Goal: Information Seeking & Learning: Learn about a topic

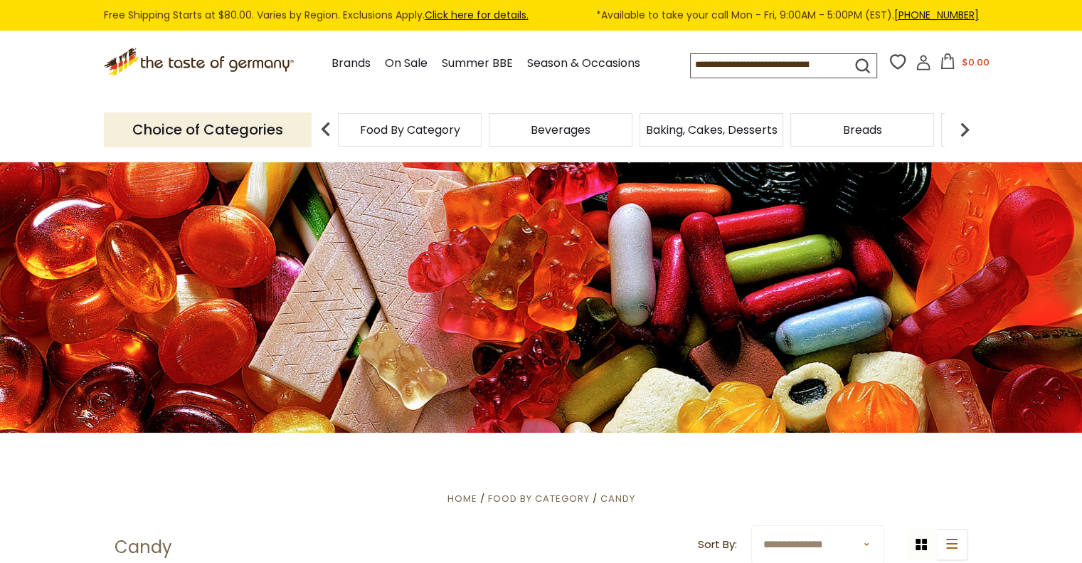
click at [973, 130] on img at bounding box center [965, 129] width 28 height 28
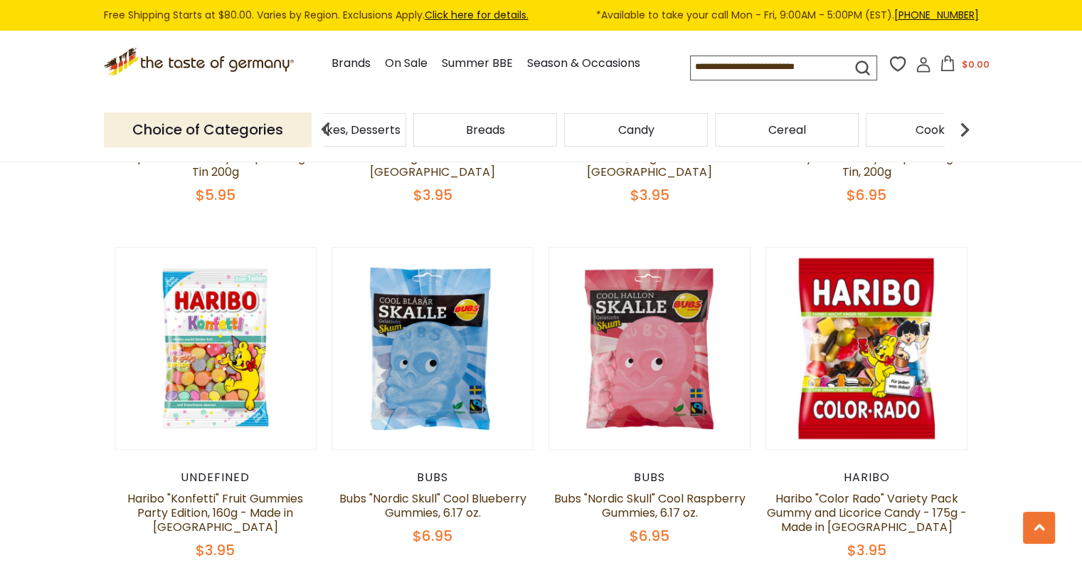
scroll to position [1806, 0]
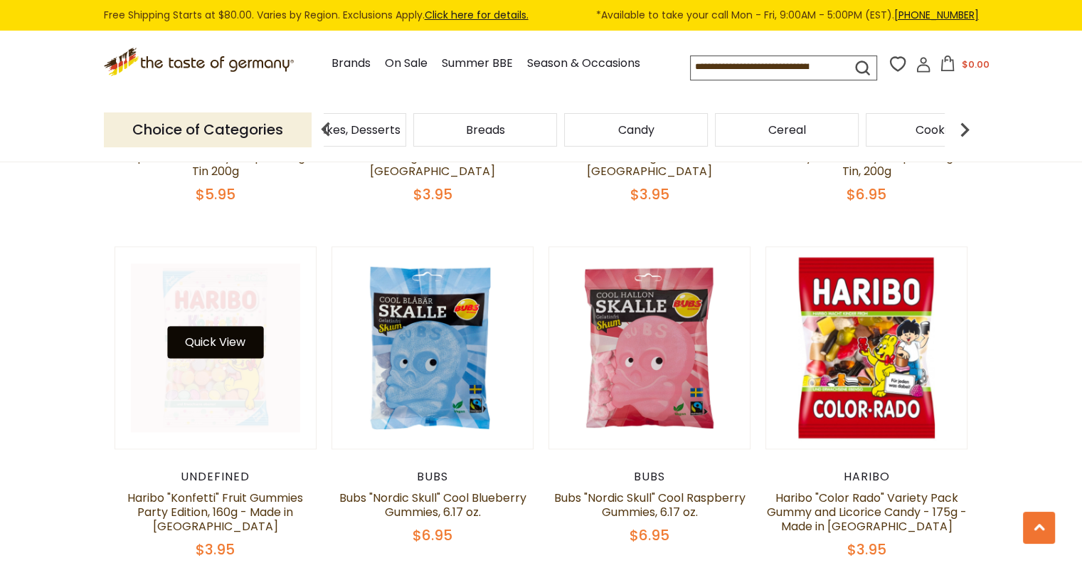
click at [204, 326] on button "Quick View" at bounding box center [215, 342] width 96 height 32
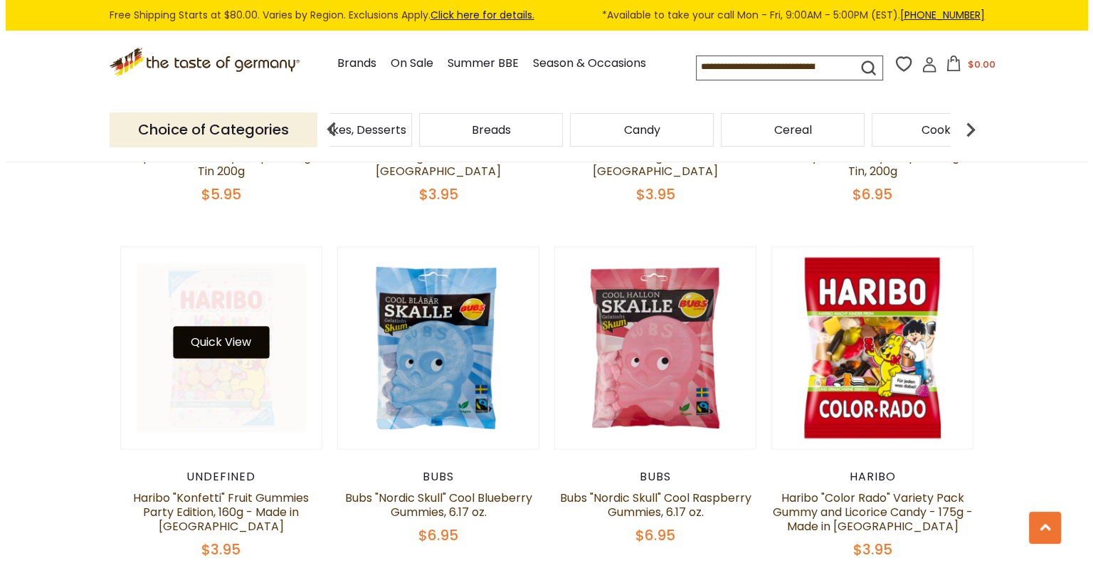
scroll to position [1809, 0]
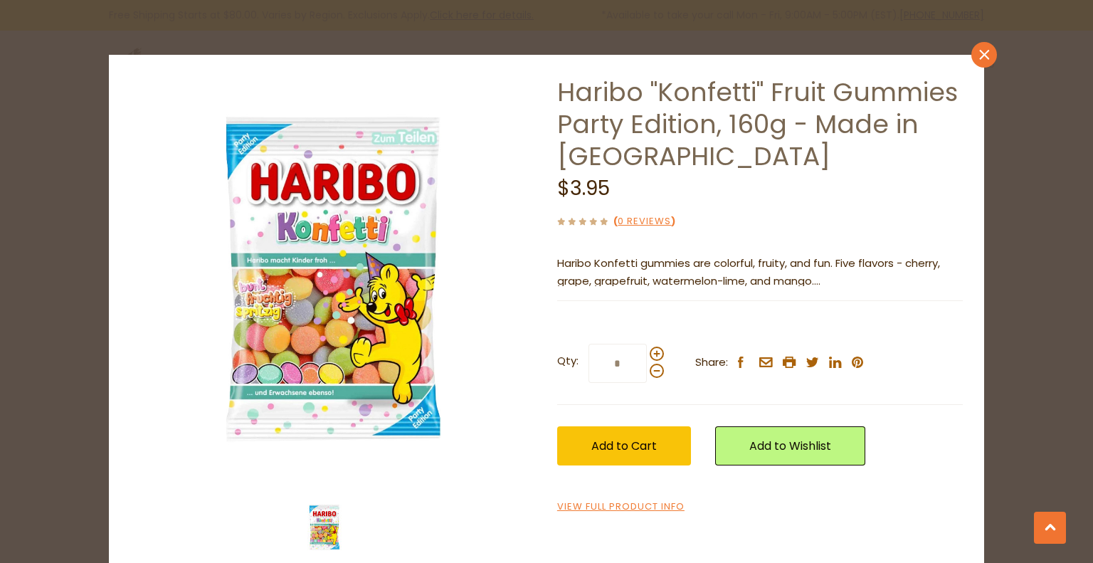
click at [979, 49] on icon "close" at bounding box center [984, 54] width 11 height 11
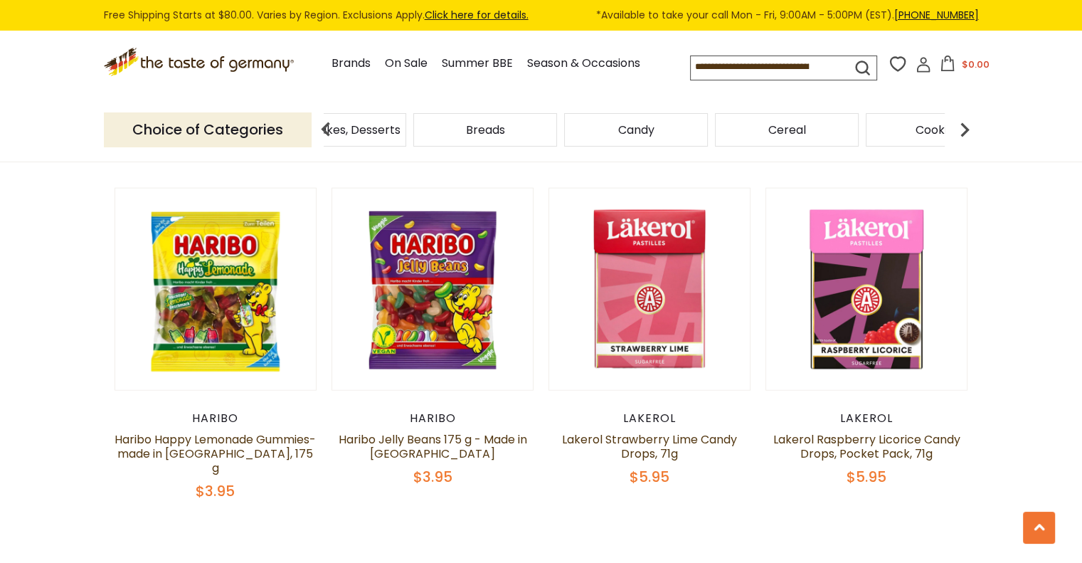
scroll to position [3369, 0]
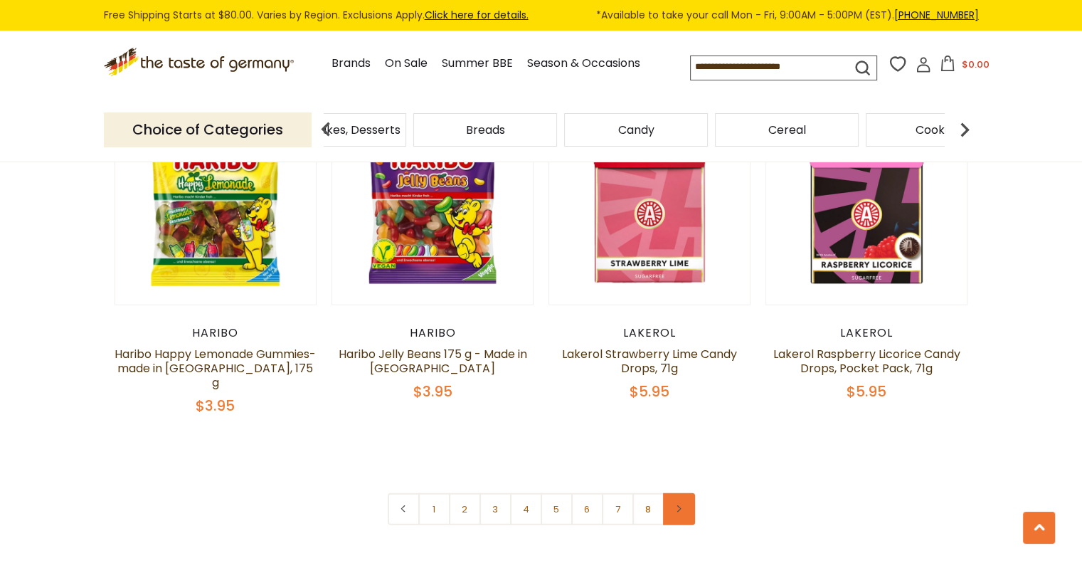
click at [677, 505] on icon at bounding box center [678, 508] width 9 height 7
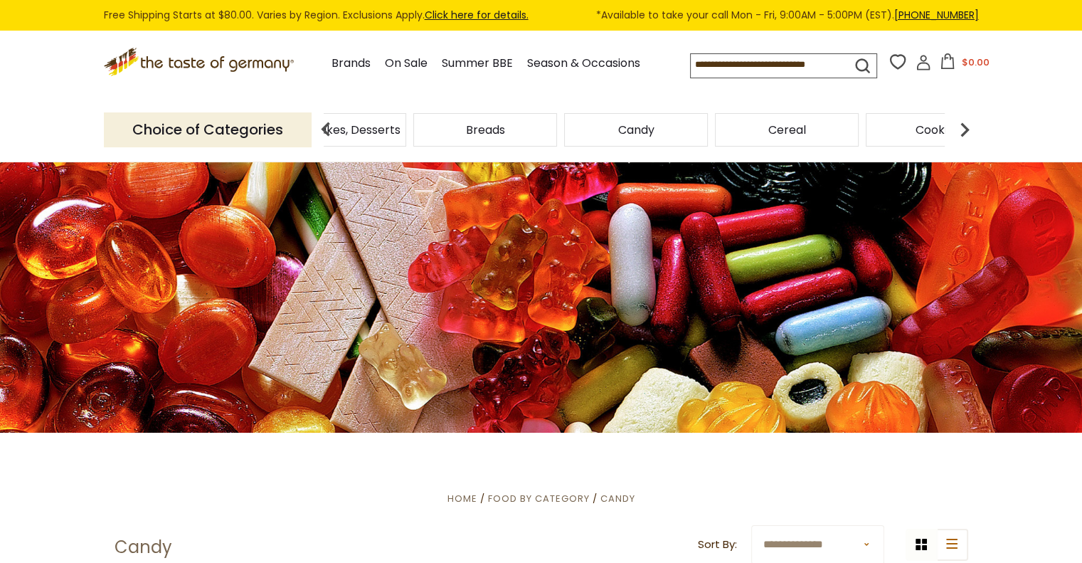
click at [191, 56] on icon ".st0{fill:#EDD300;} .st1{fill:#D33E21;}" at bounding box center [200, 62] width 193 height 29
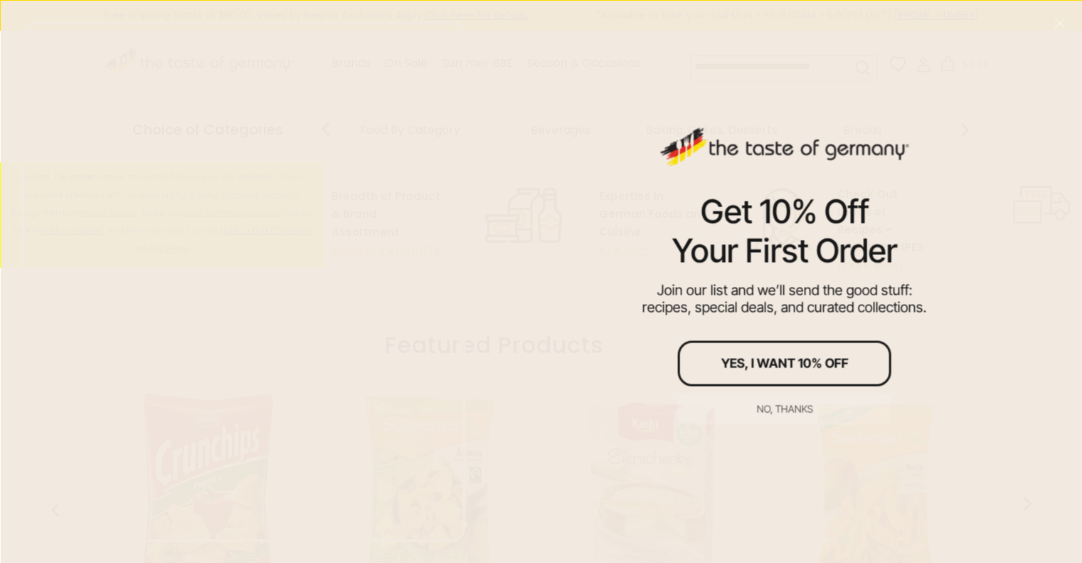
scroll to position [441, 0]
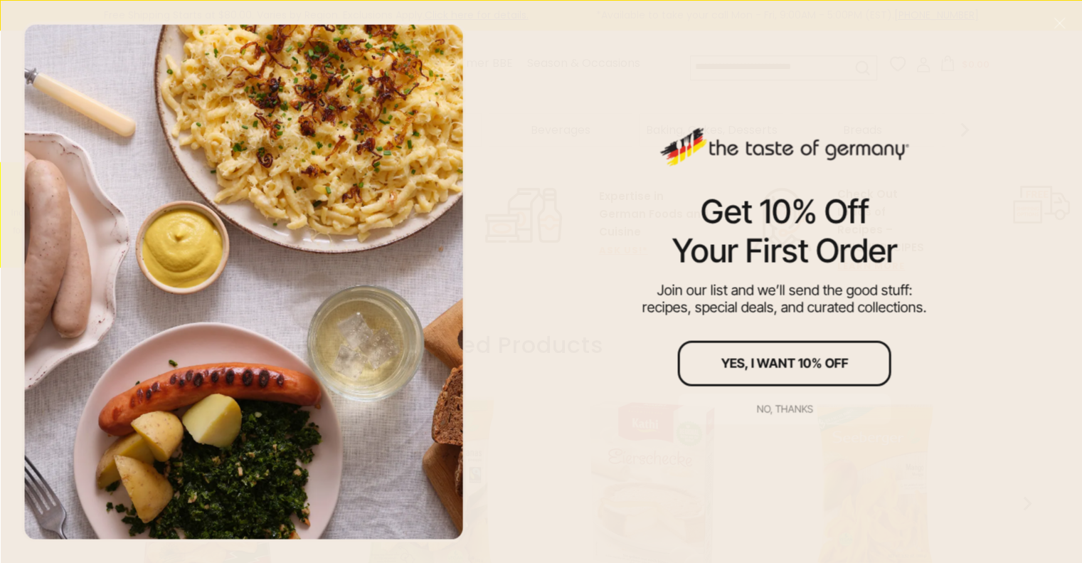
click at [800, 401] on button "No, thanks" at bounding box center [784, 408] width 213 height 31
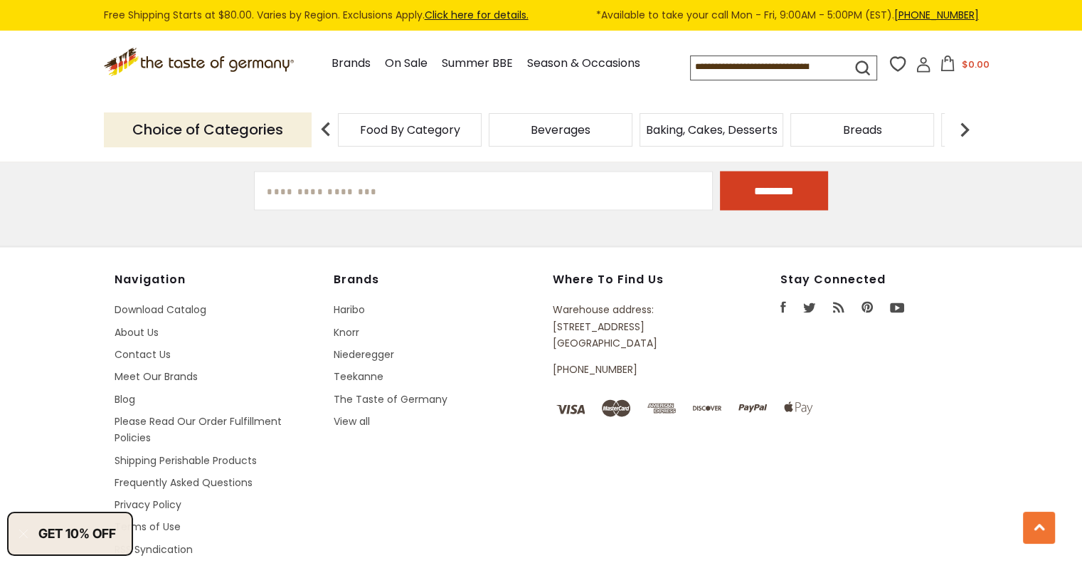
scroll to position [2696, 0]
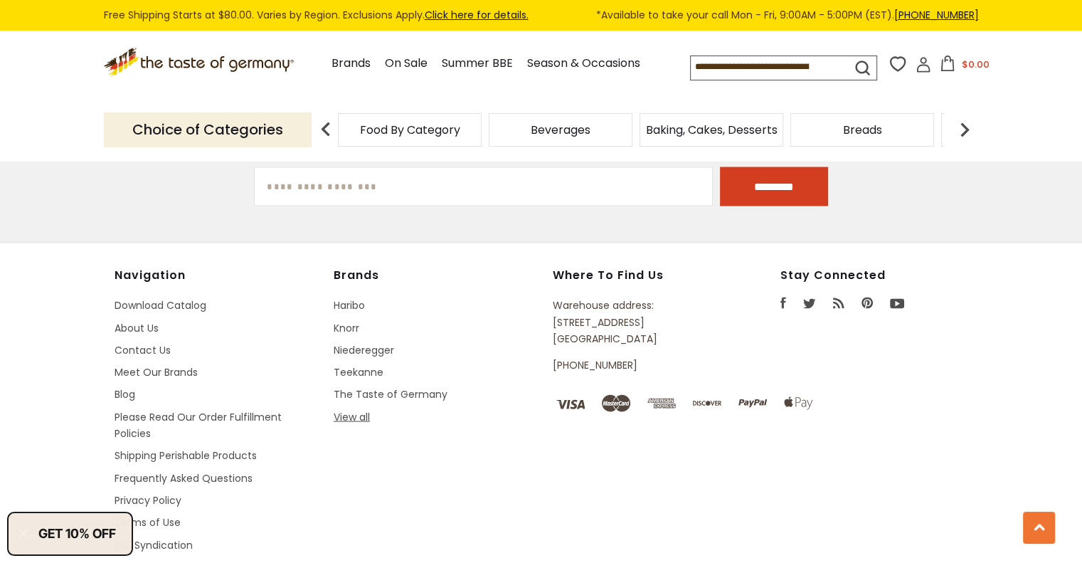
click at [345, 409] on link "View all" at bounding box center [352, 416] width 36 height 14
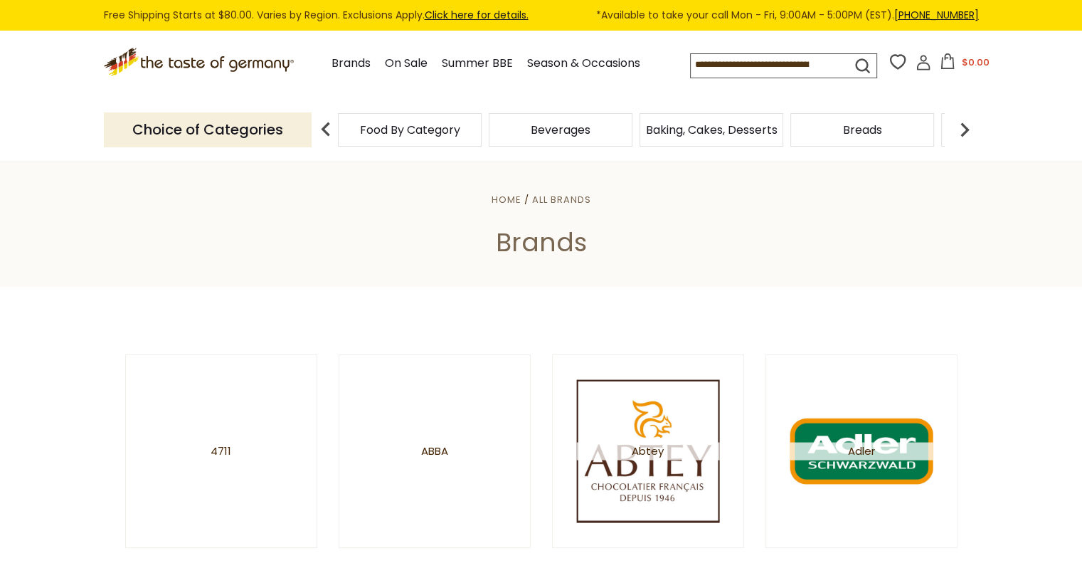
click at [390, 127] on span "Food By Category" at bounding box center [410, 130] width 100 height 11
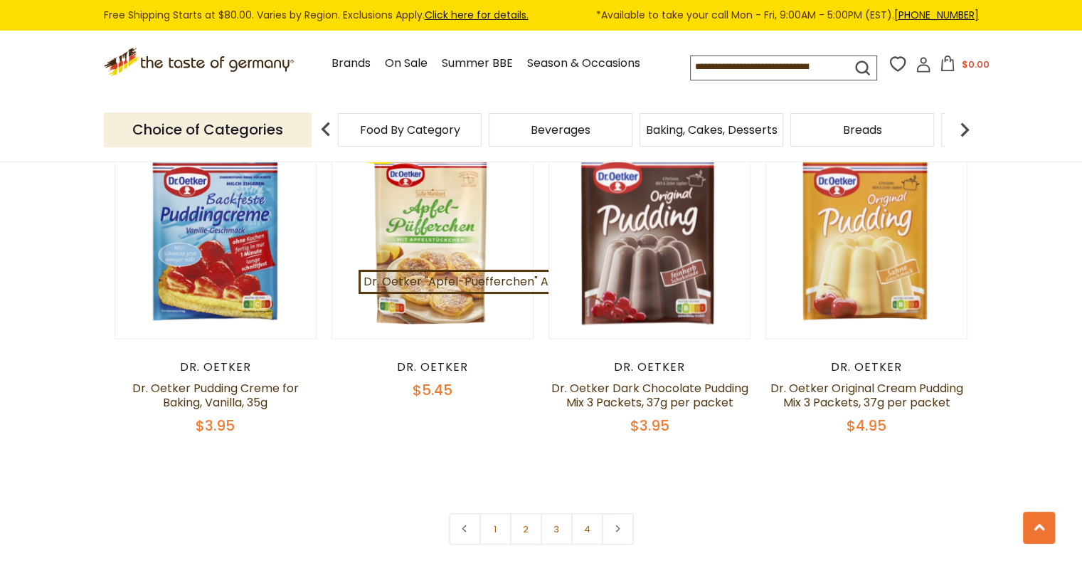
scroll to position [3017, 0]
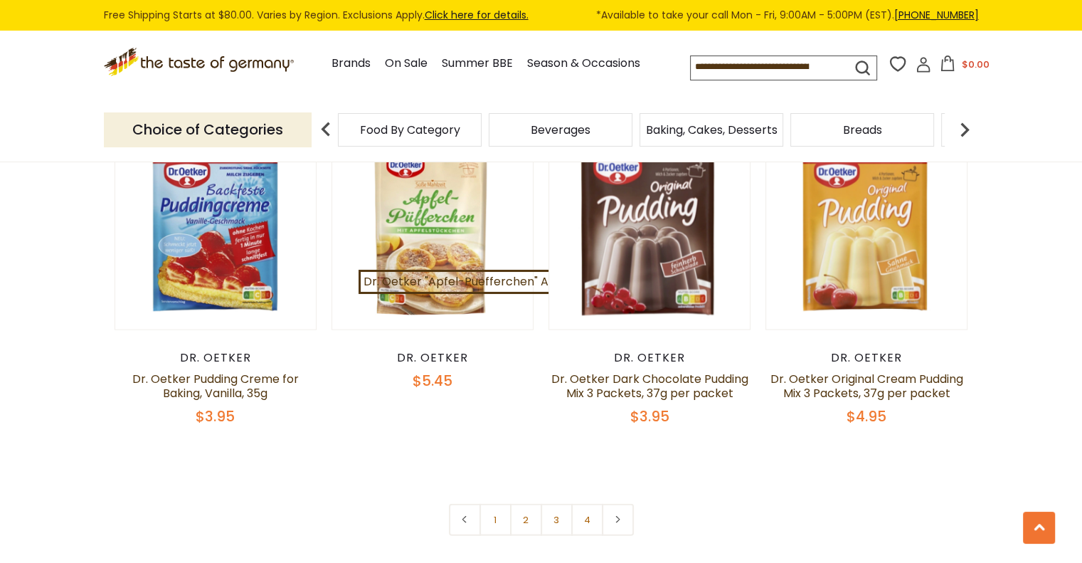
click at [960, 129] on img at bounding box center [965, 129] width 28 height 28
click at [776, 134] on span "Cereal" at bounding box center [787, 130] width 38 height 11
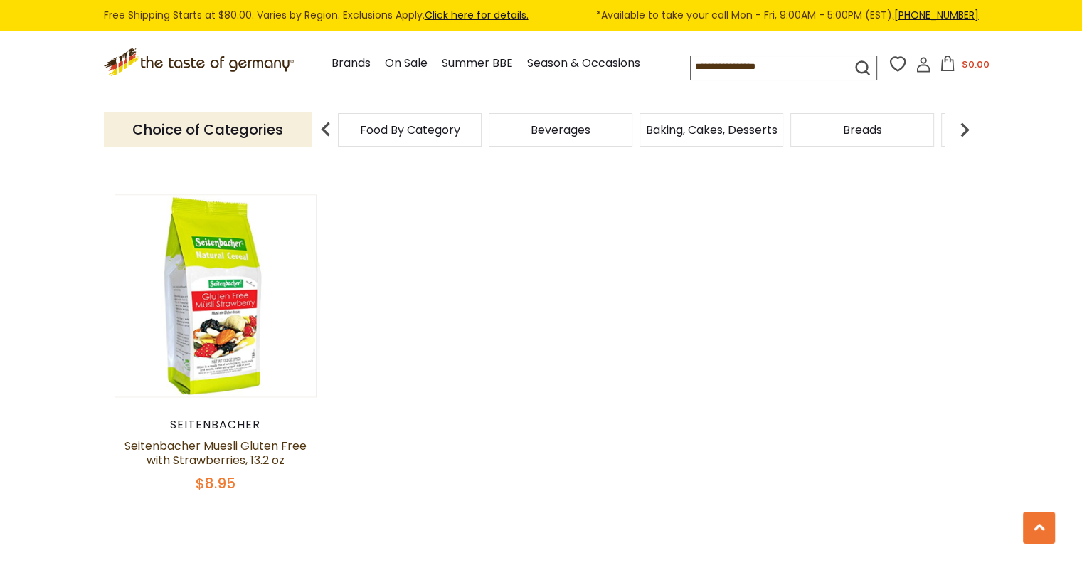
scroll to position [2043, 0]
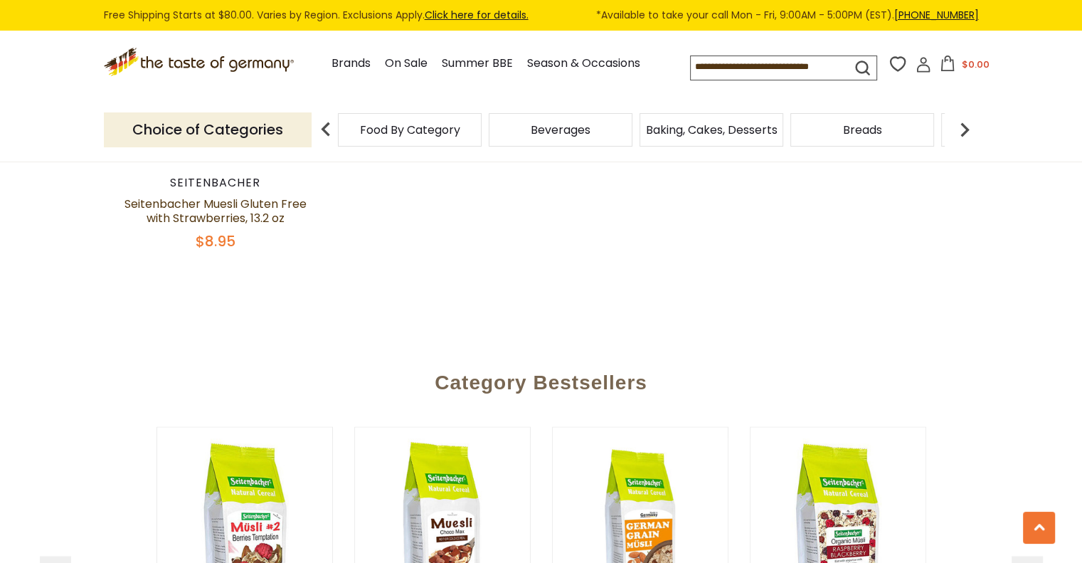
click at [962, 127] on img at bounding box center [965, 129] width 28 height 28
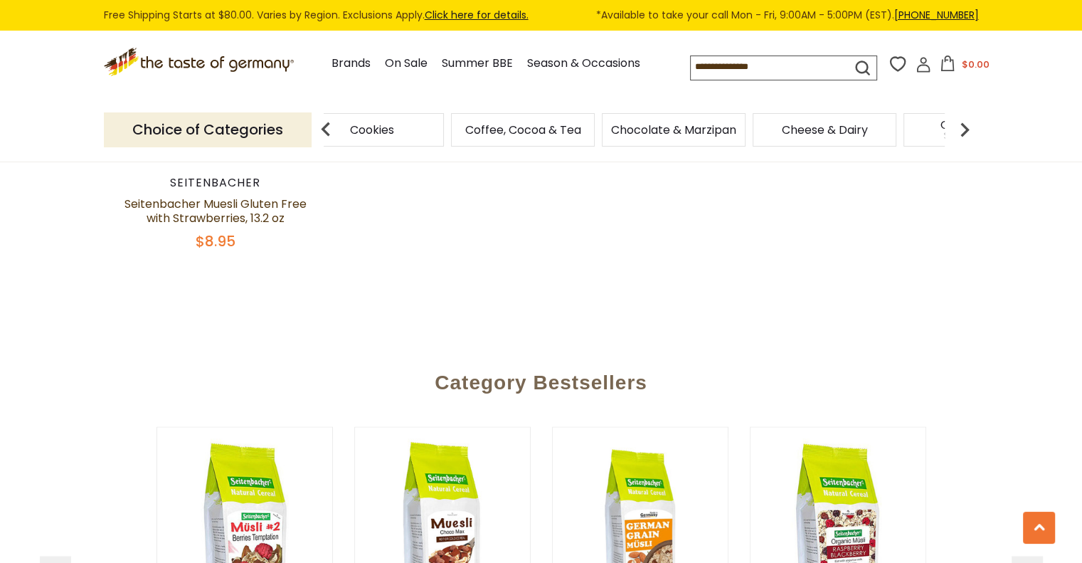
click at [962, 127] on img at bounding box center [965, 129] width 28 height 28
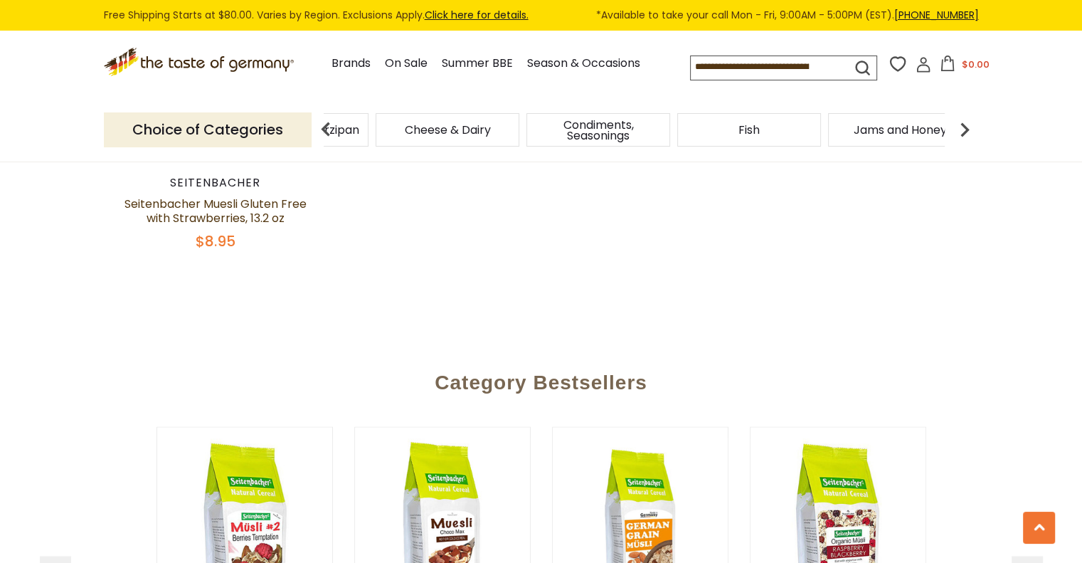
click at [322, 127] on img at bounding box center [326, 129] width 28 height 28
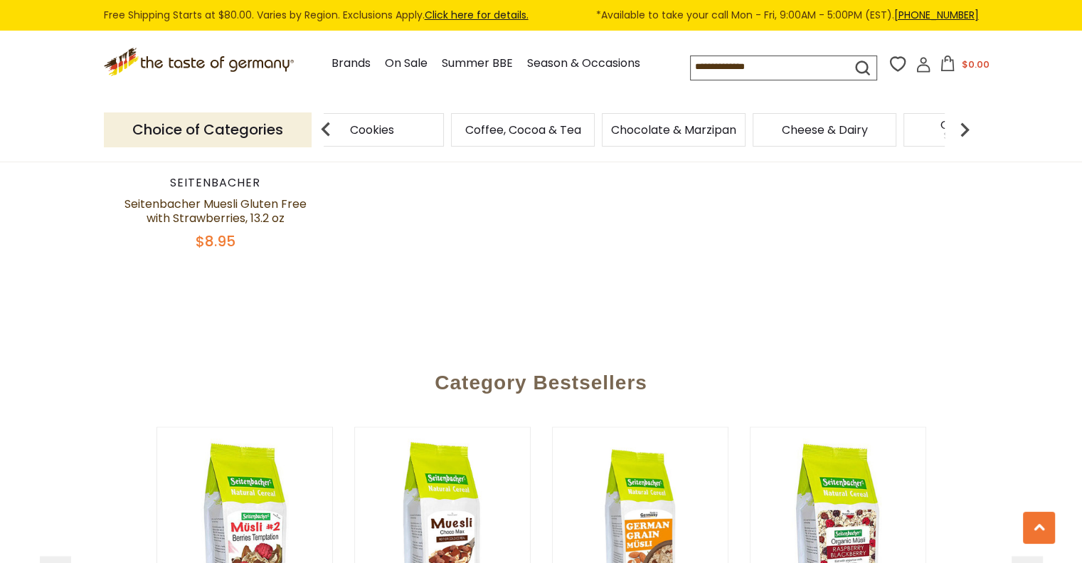
click at [322, 127] on img at bounding box center [326, 129] width 28 height 28
click at [457, 135] on span "Candy" at bounding box center [448, 130] width 36 height 11
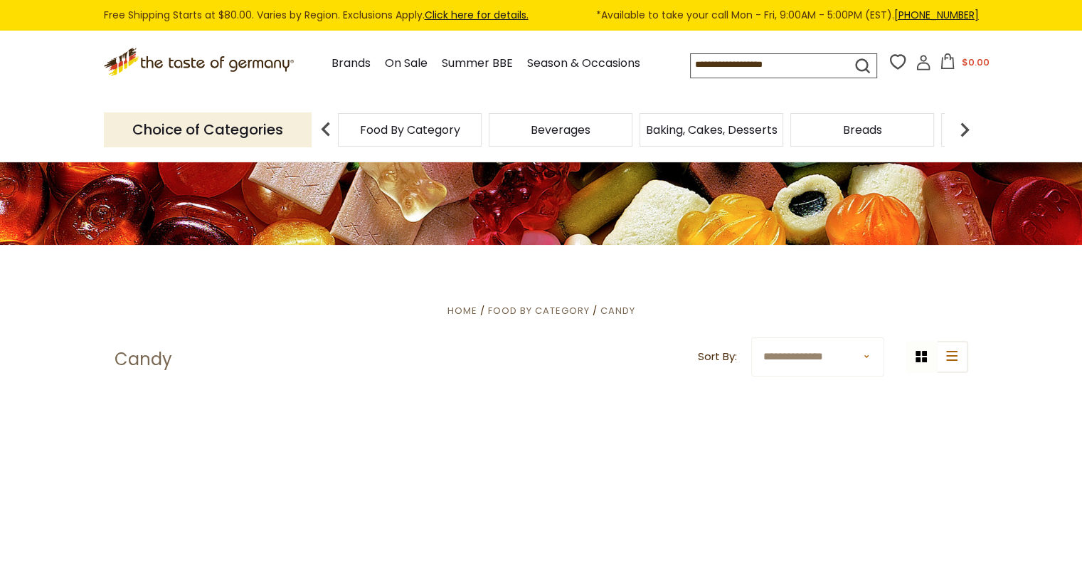
scroll to position [233, 0]
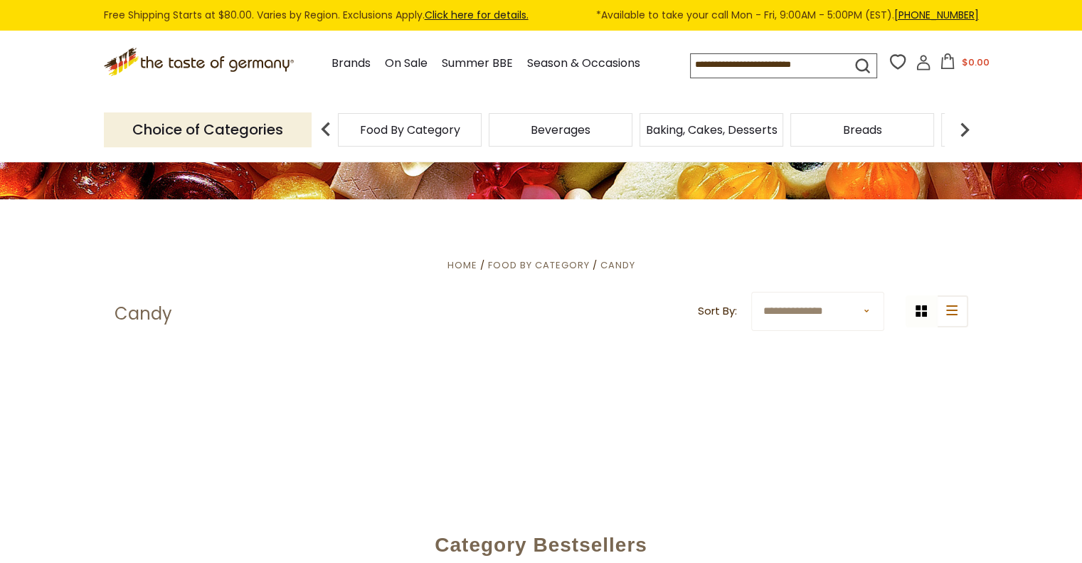
click at [817, 324] on select "**********" at bounding box center [817, 311] width 133 height 39
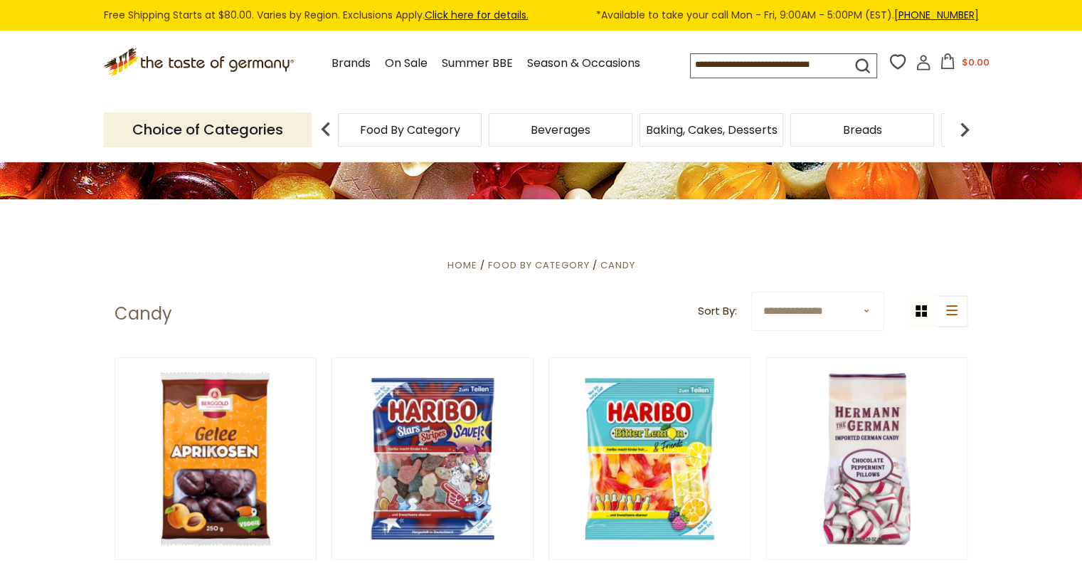
select select "******"
click at [751, 292] on select "**********" at bounding box center [817, 311] width 133 height 39
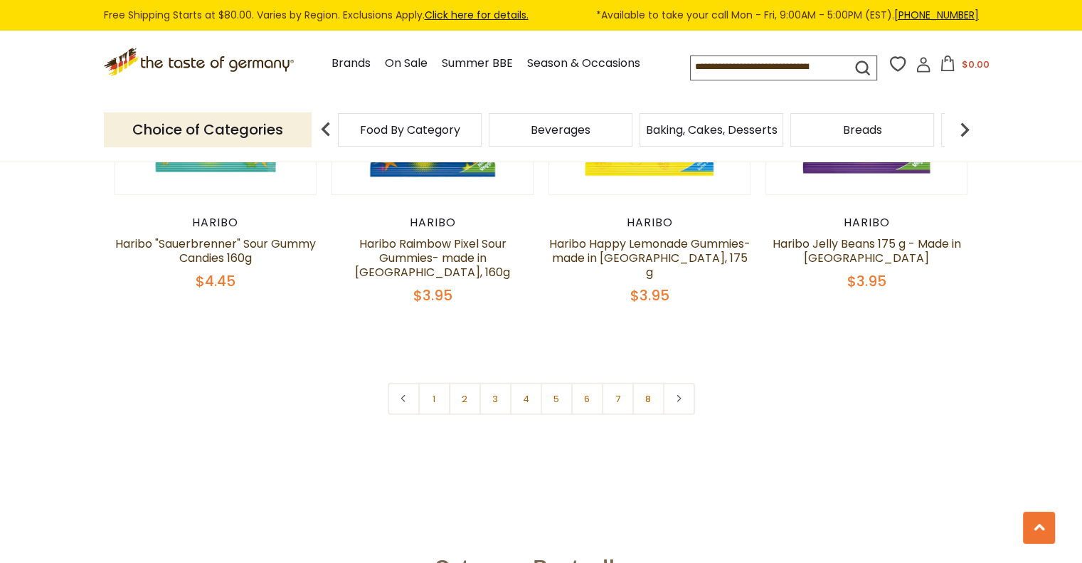
scroll to position [3495, 0]
click at [682, 382] on link at bounding box center [679, 398] width 32 height 32
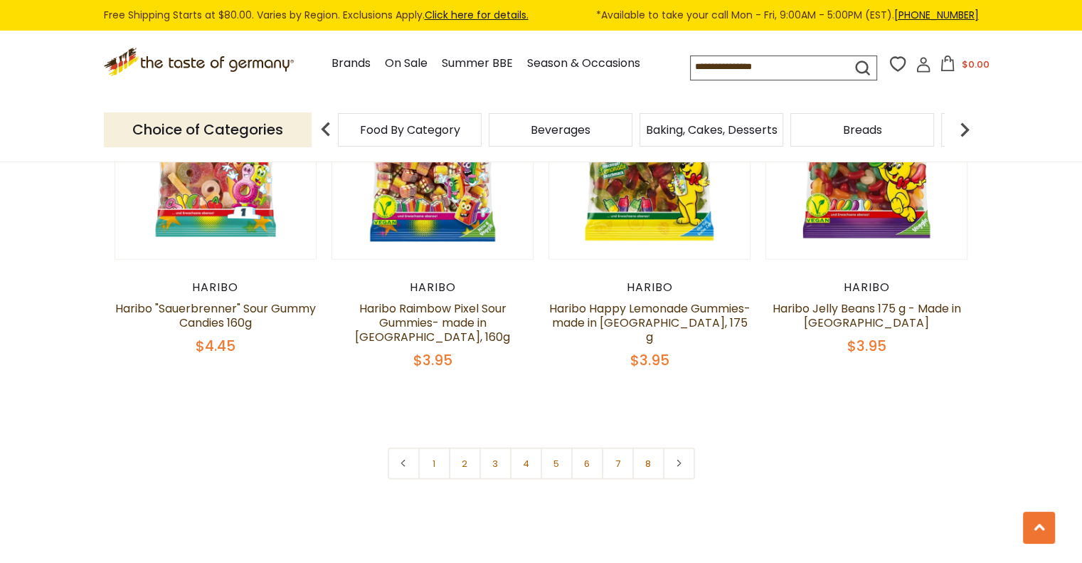
scroll to position [3432, 0]
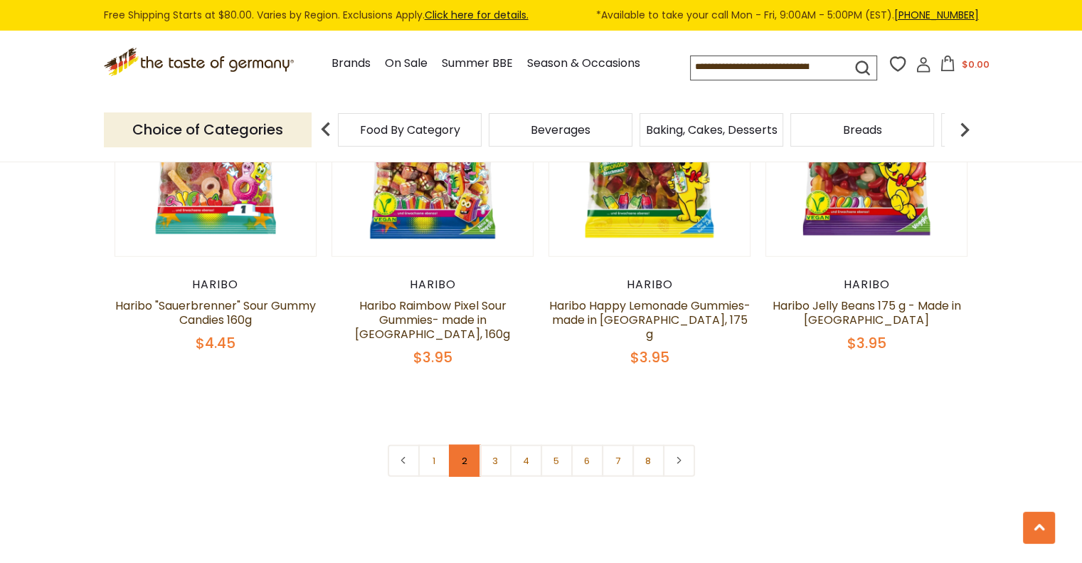
click at [465, 445] on link "2" at bounding box center [465, 461] width 32 height 32
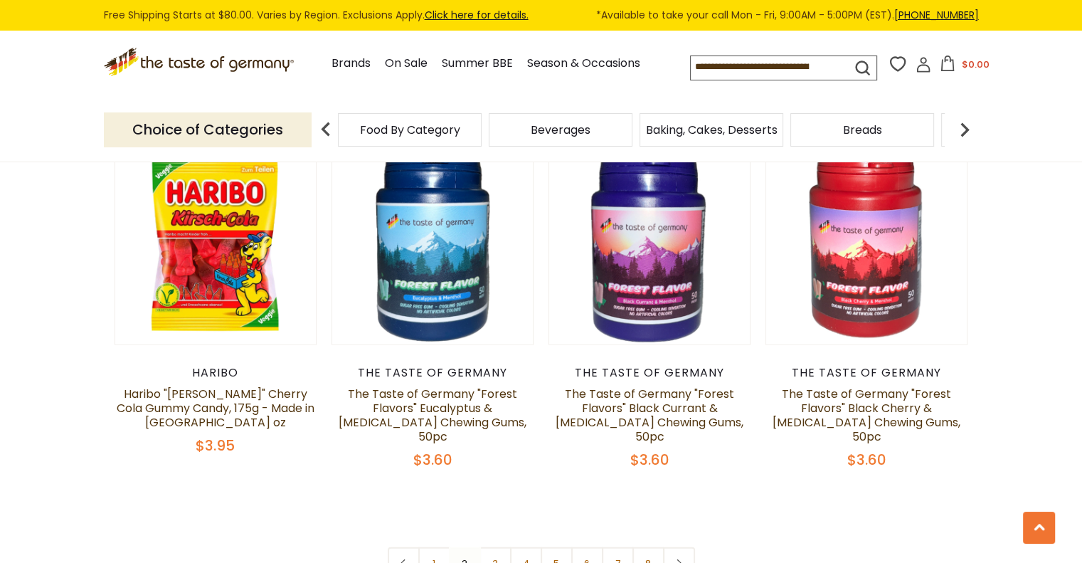
scroll to position [3234, 0]
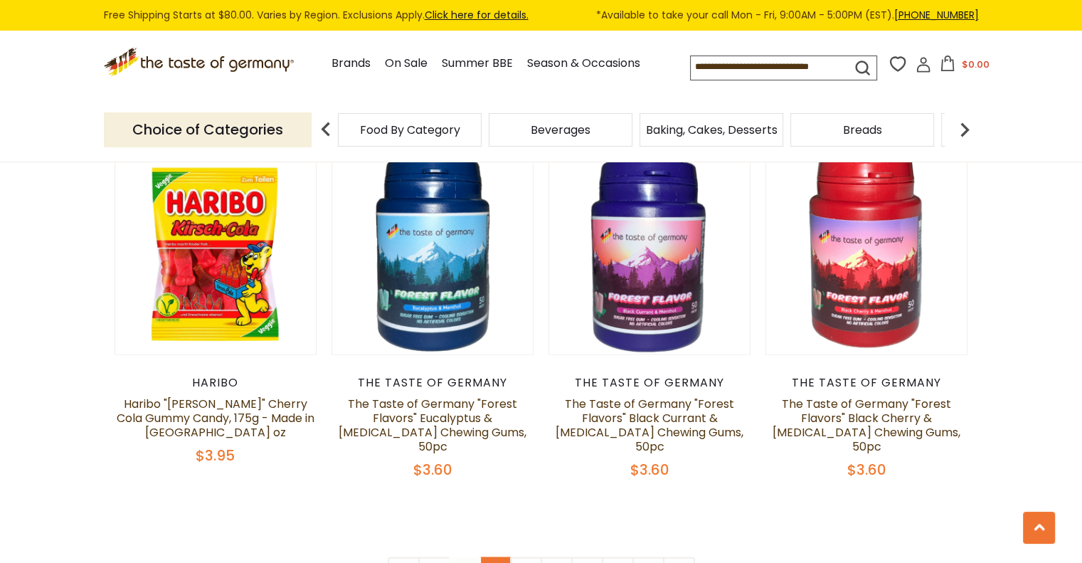
click at [499, 557] on link "3" at bounding box center [496, 573] width 32 height 32
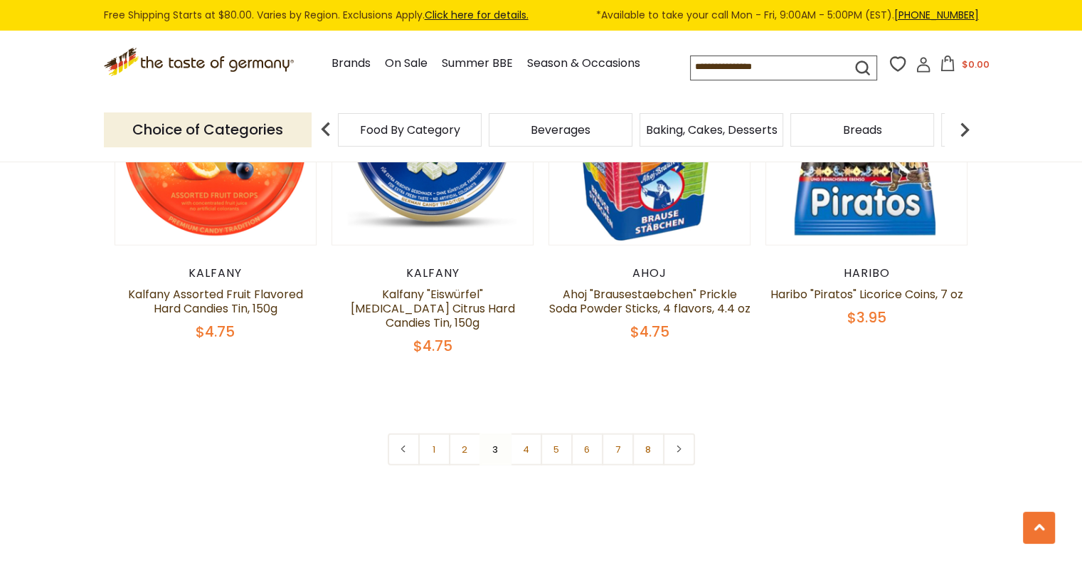
scroll to position [3456, 0]
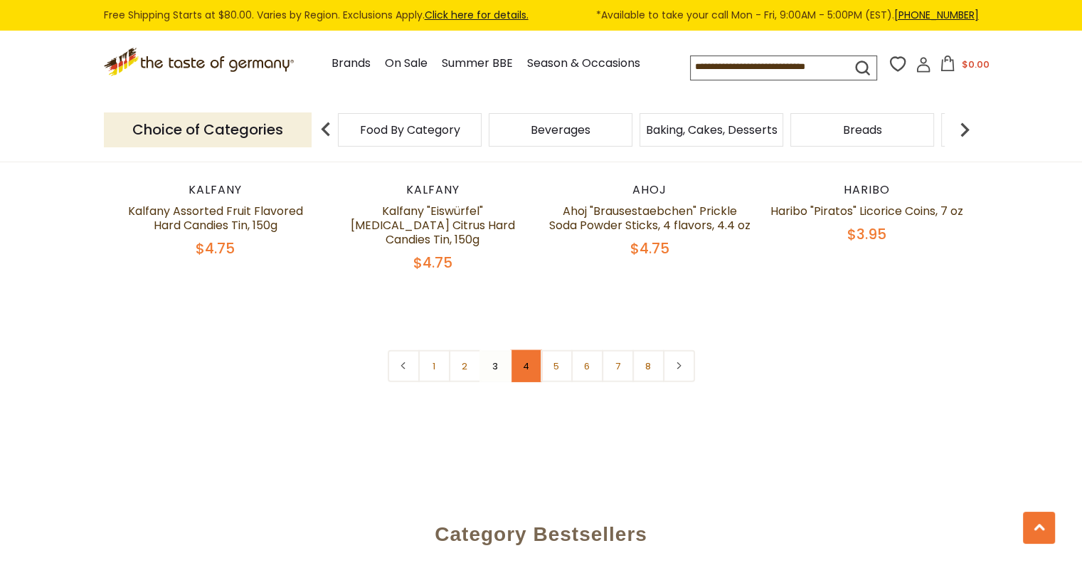
click at [524, 350] on link "4" at bounding box center [526, 366] width 32 height 32
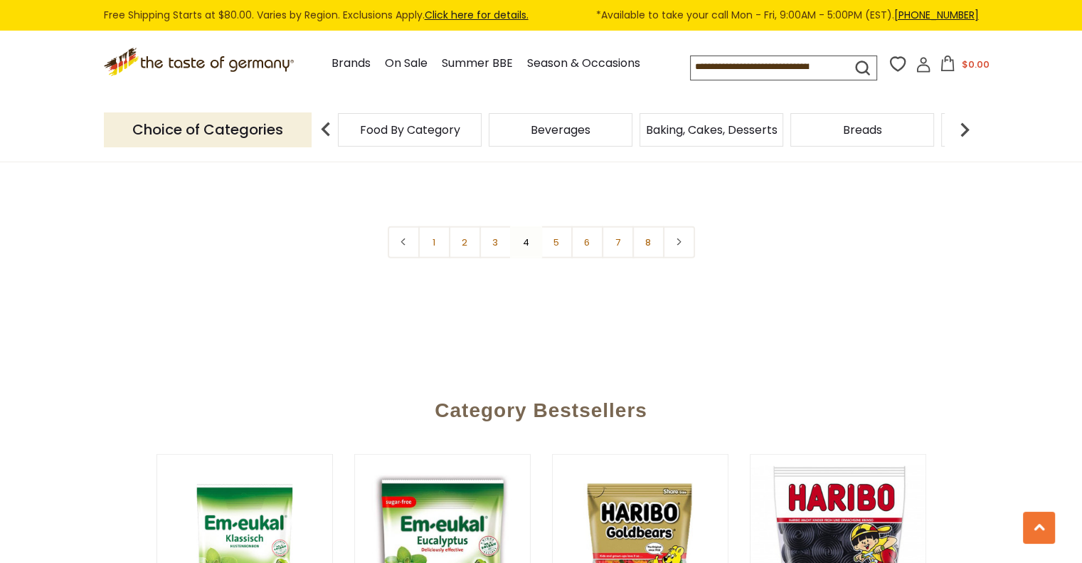
scroll to position [3600, 0]
click at [556, 227] on link "5" at bounding box center [557, 243] width 32 height 32
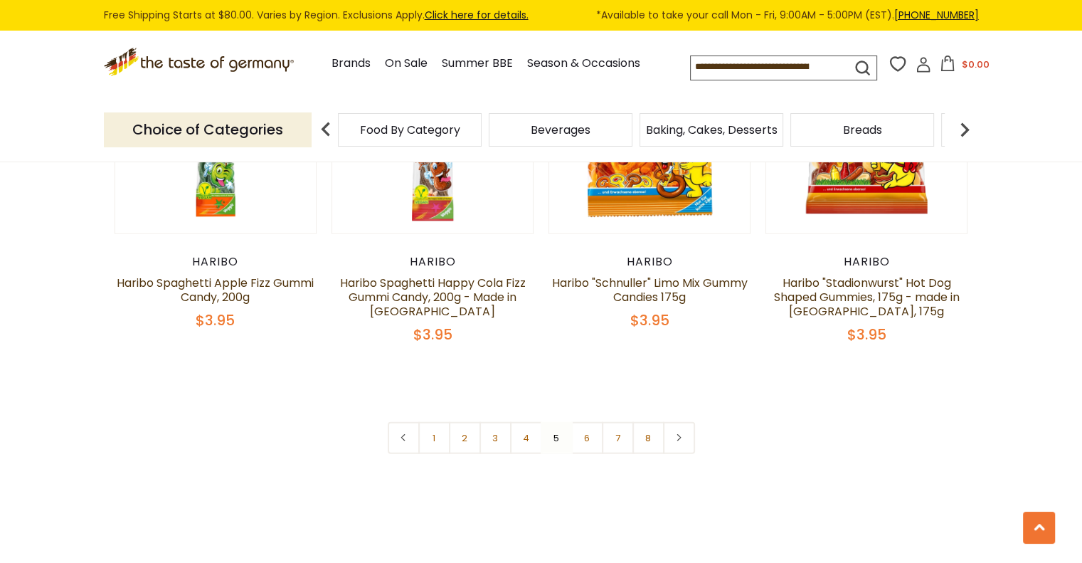
scroll to position [3458, 0]
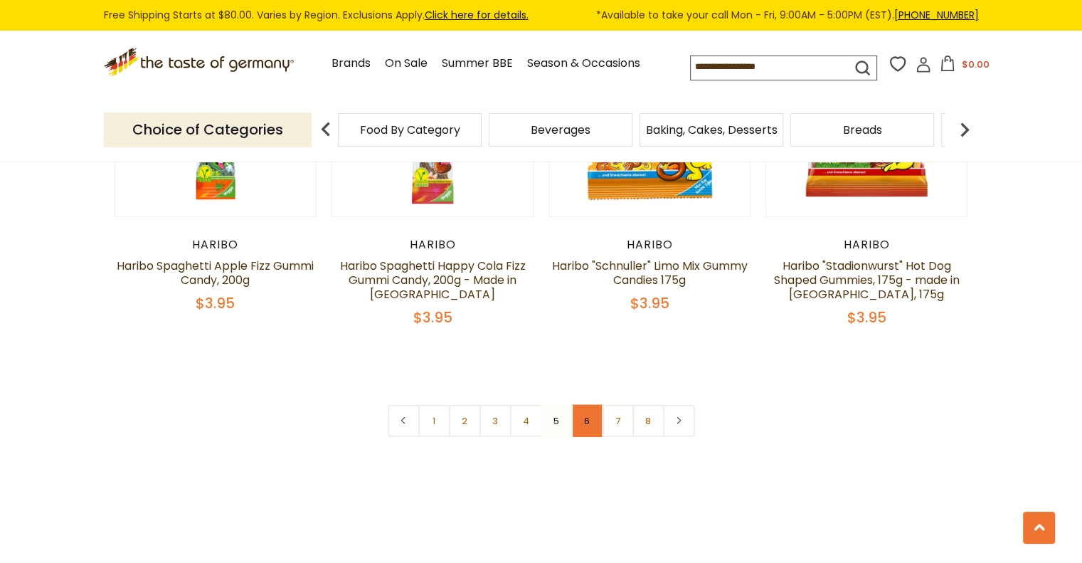
click at [586, 405] on link "6" at bounding box center [587, 421] width 32 height 32
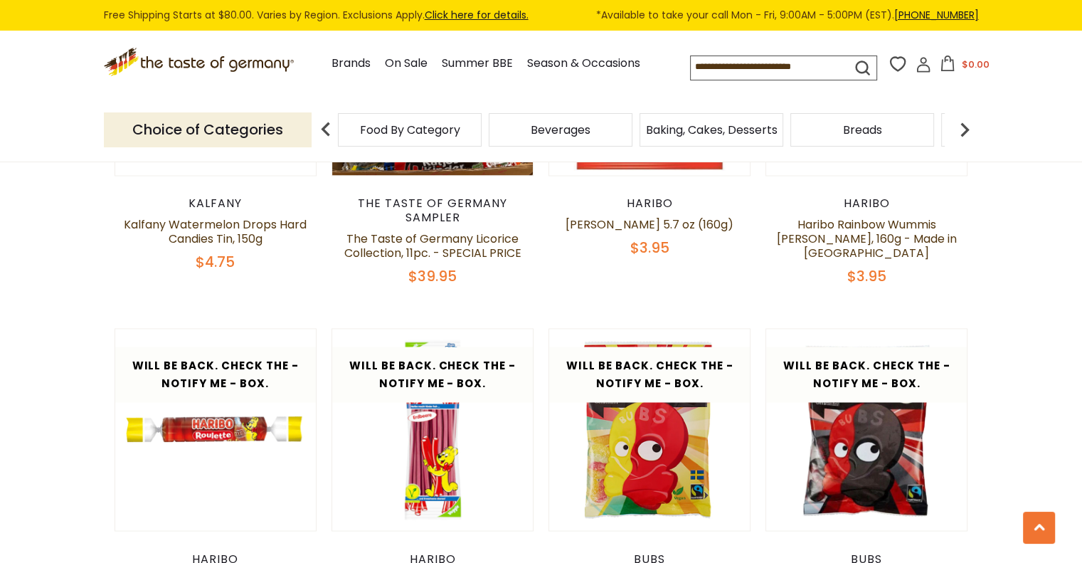
scroll to position [2384, 0]
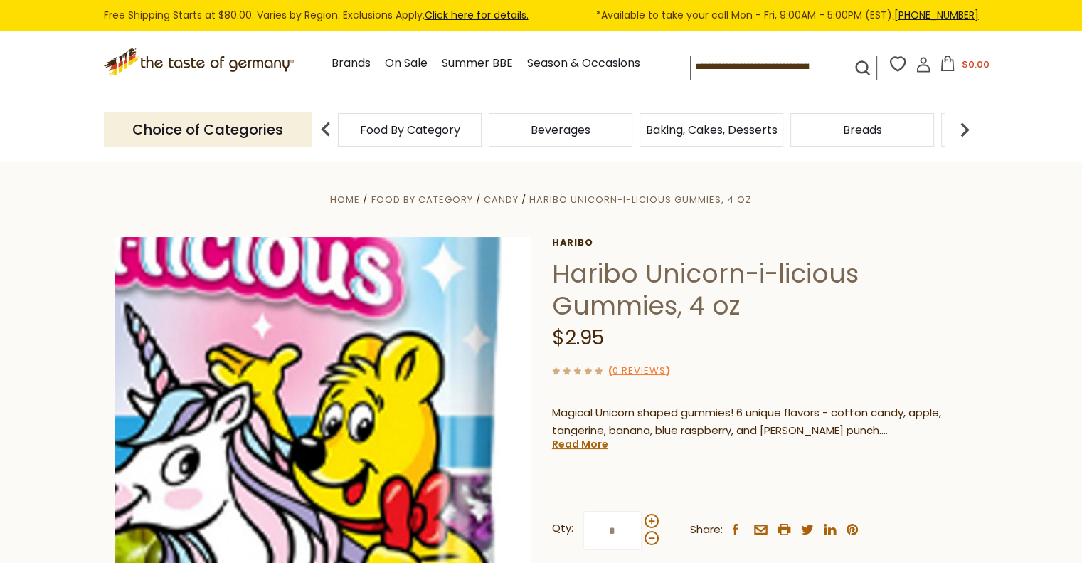
scroll to position [227, 0]
